Goal: Task Accomplishment & Management: Manage account settings

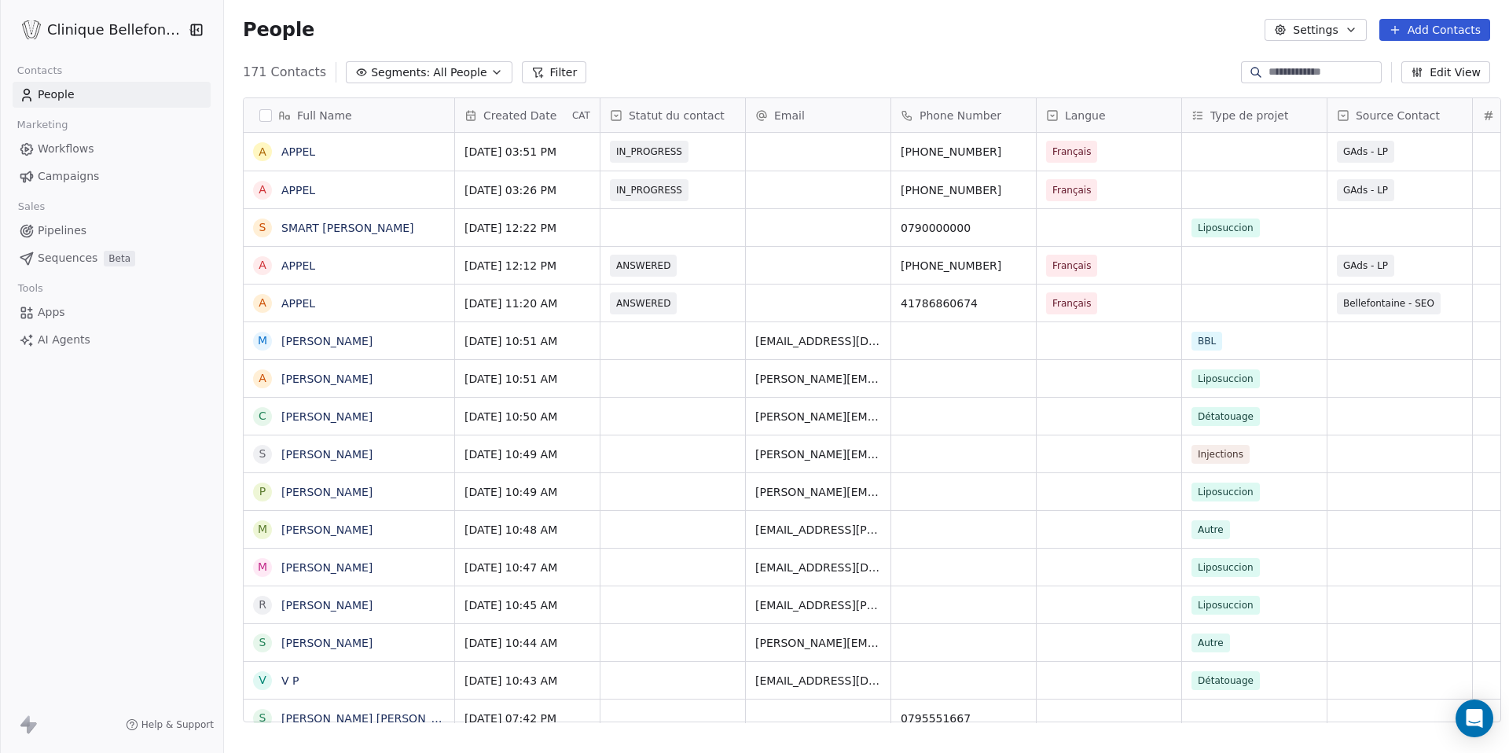
scroll to position [662, 1296]
click at [393, 229] on link "SMART [PERSON_NAME]" at bounding box center [347, 228] width 133 height 13
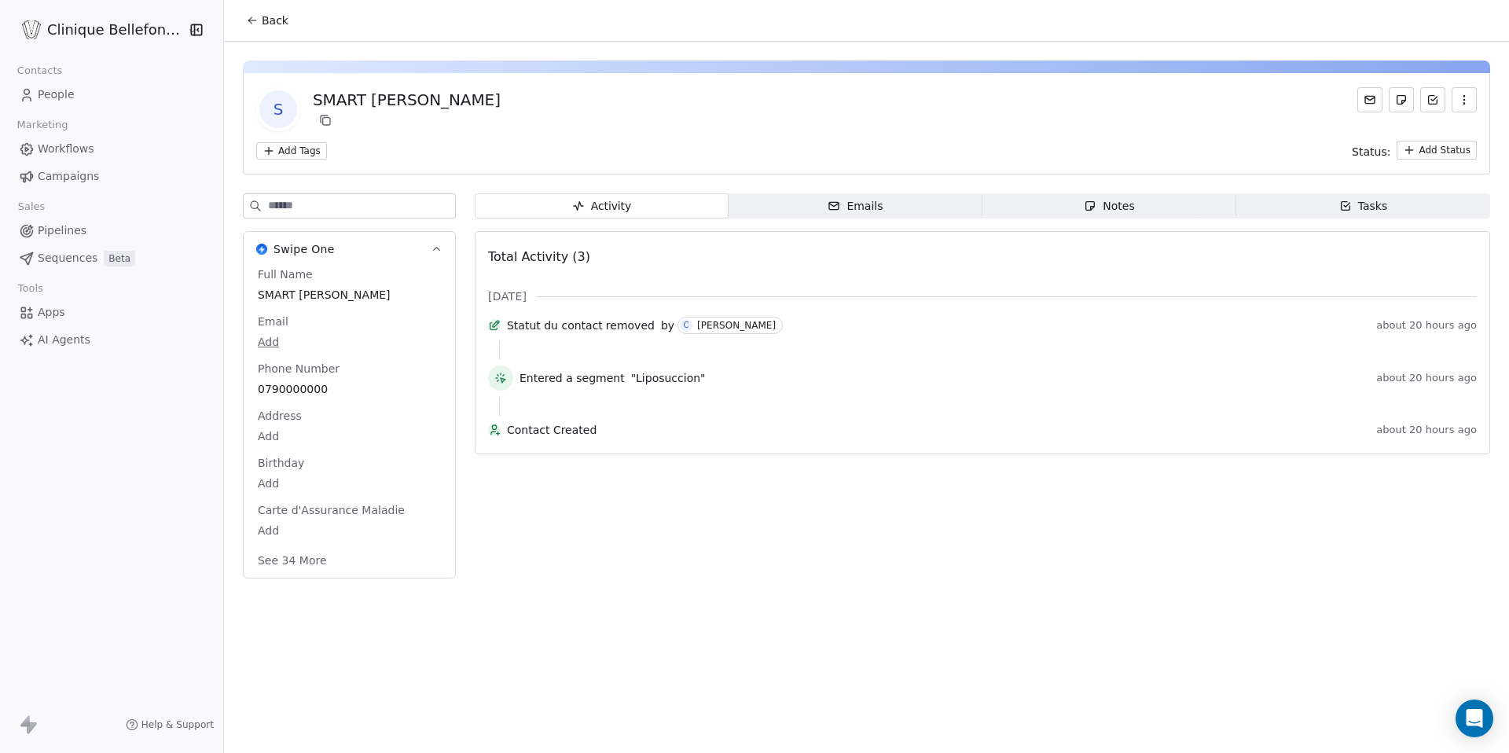
click at [237, 21] on button "Back" at bounding box center [267, 20] width 61 height 28
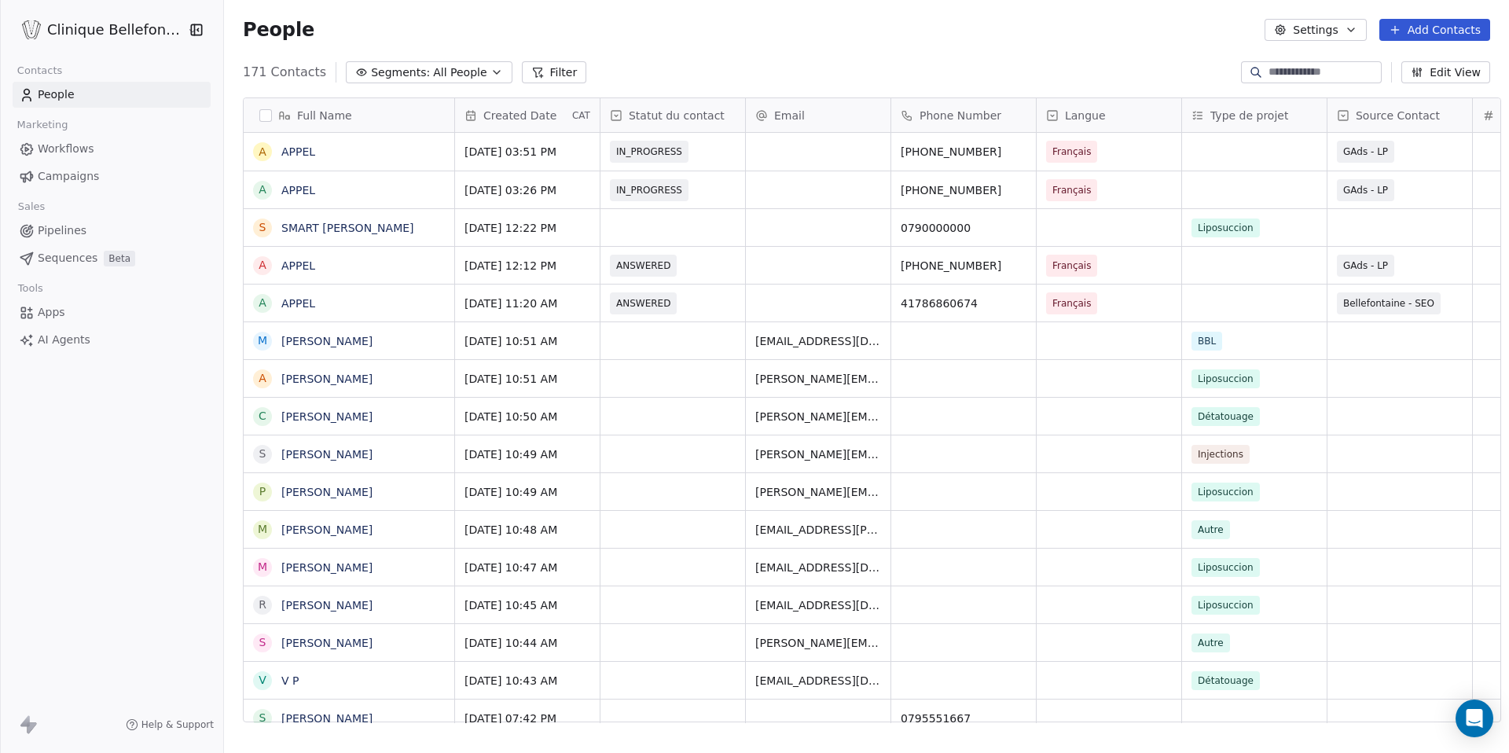
scroll to position [662, 1296]
click at [256, 229] on button "grid" at bounding box center [262, 228] width 13 height 13
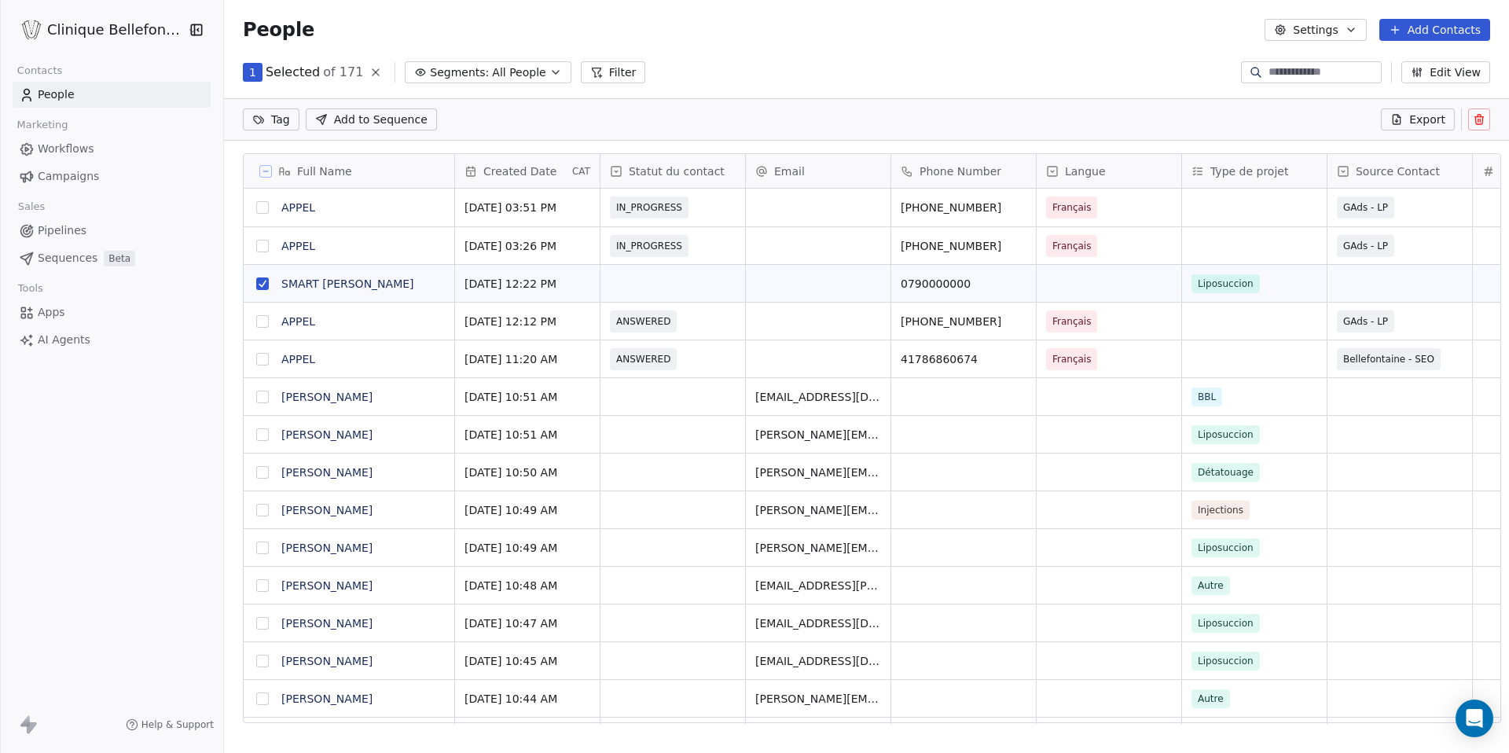
scroll to position [607, 1296]
click at [1479, 117] on icon at bounding box center [1479, 119] width 13 height 13
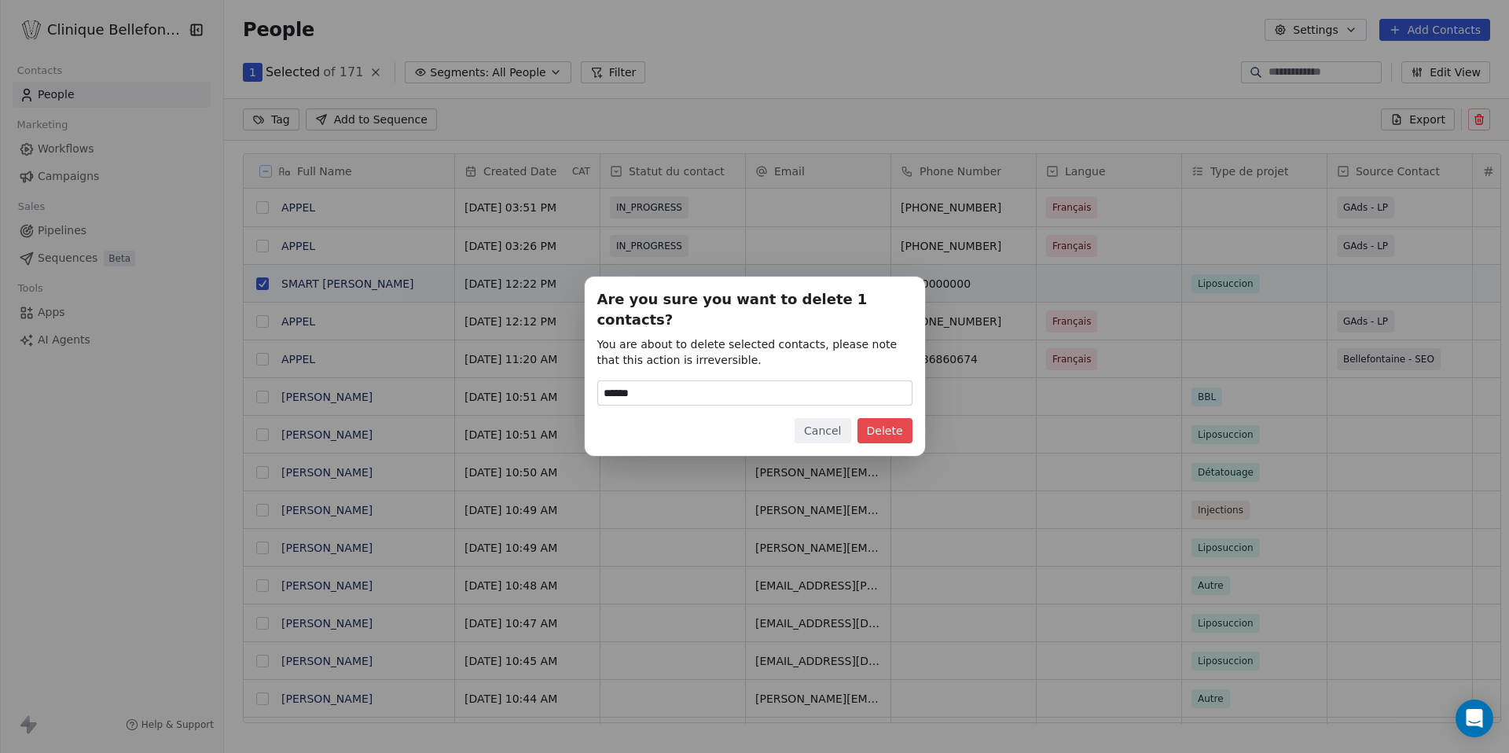
type input "******"
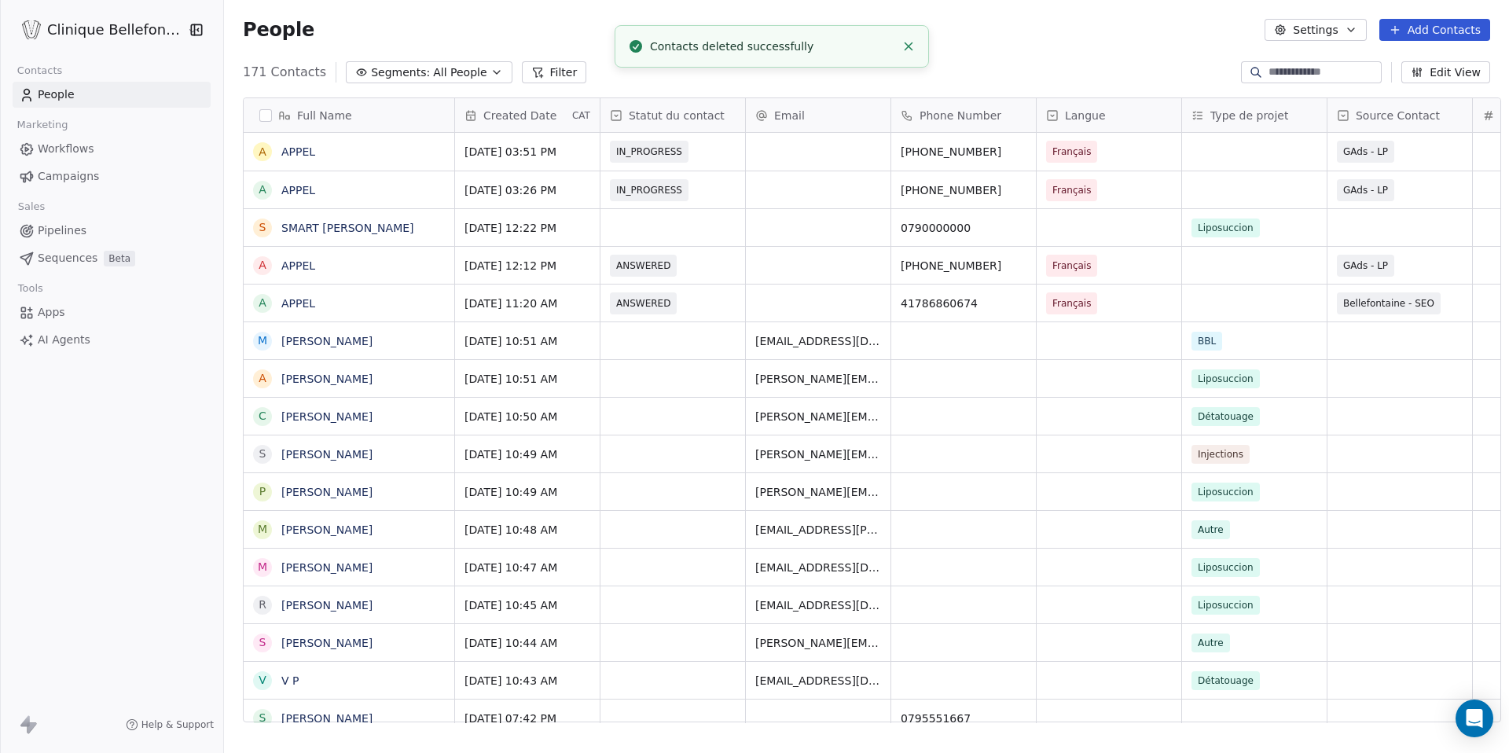
scroll to position [662, 1296]
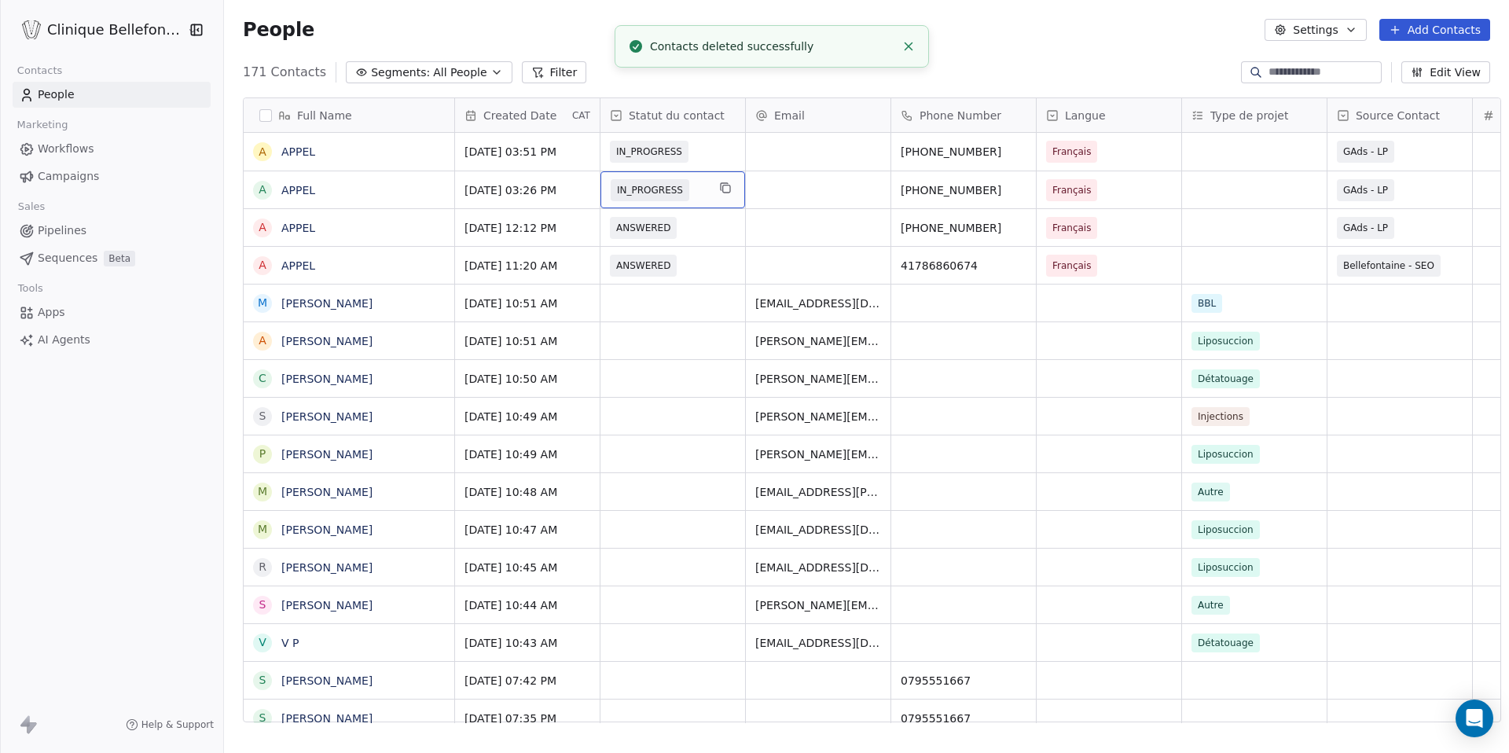
click at [678, 188] on span "IN_PROGRESS" at bounding box center [659, 190] width 96 height 22
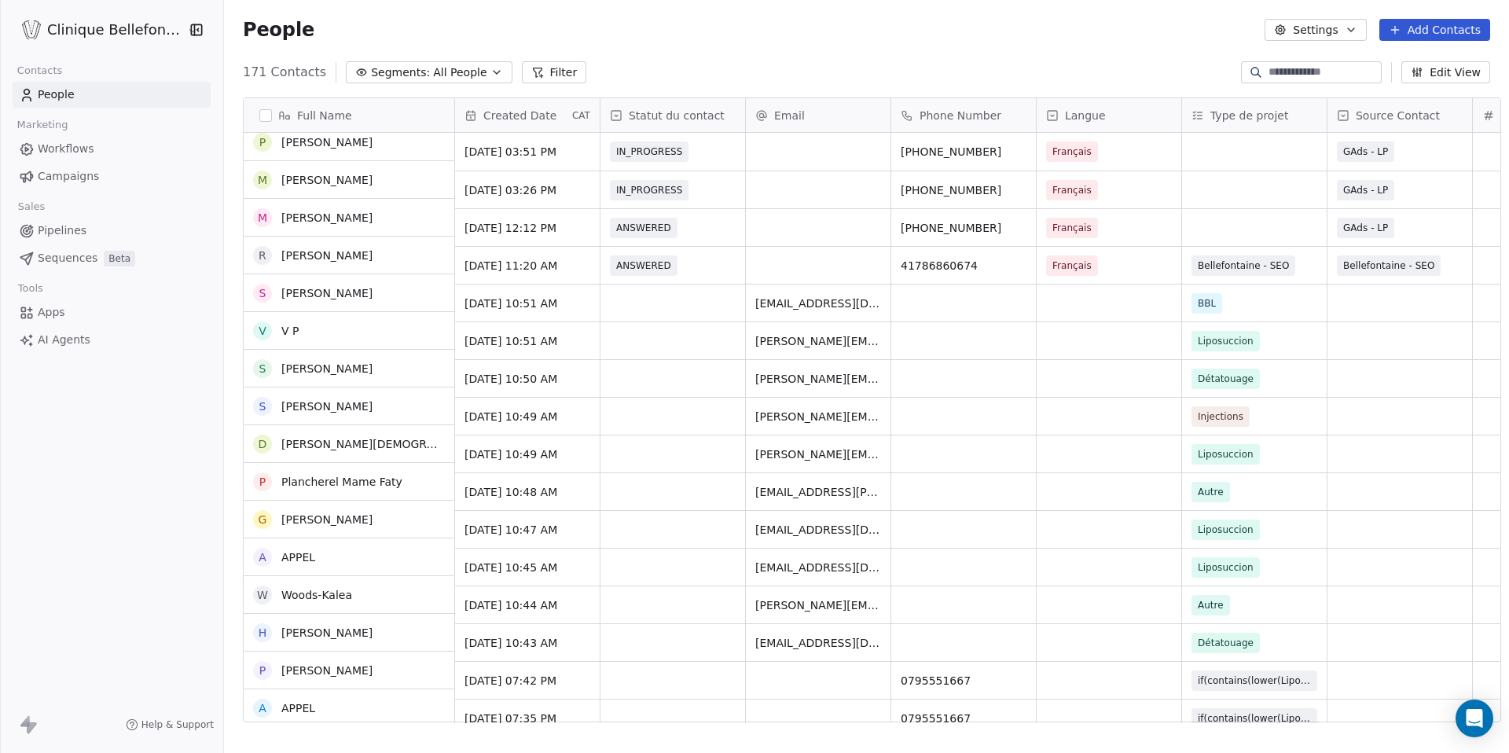
scroll to position [0, 0]
